Goal: Task Accomplishment & Management: Complete application form

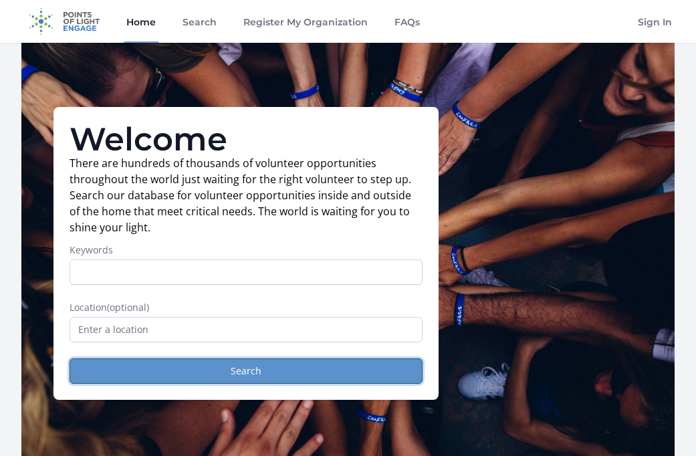
click at [257, 376] on button "Search" at bounding box center [246, 371] width 353 height 25
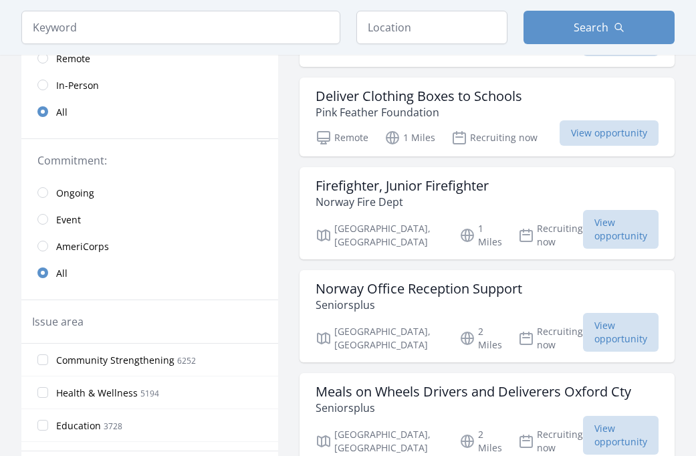
scroll to position [268, 0]
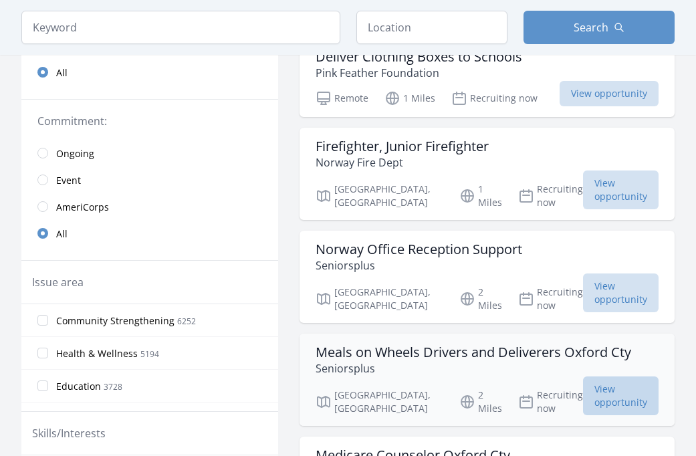
click at [599, 377] on span "View opportunity" at bounding box center [621, 396] width 76 height 39
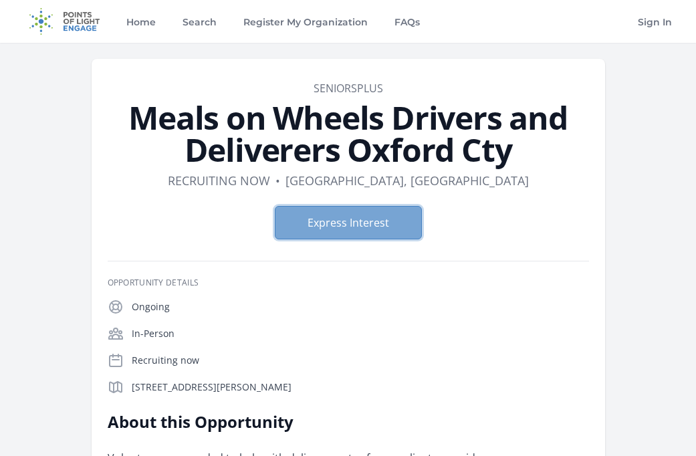
click at [349, 219] on button "Express Interest" at bounding box center [348, 222] width 147 height 33
